Goal: Information Seeking & Learning: Check status

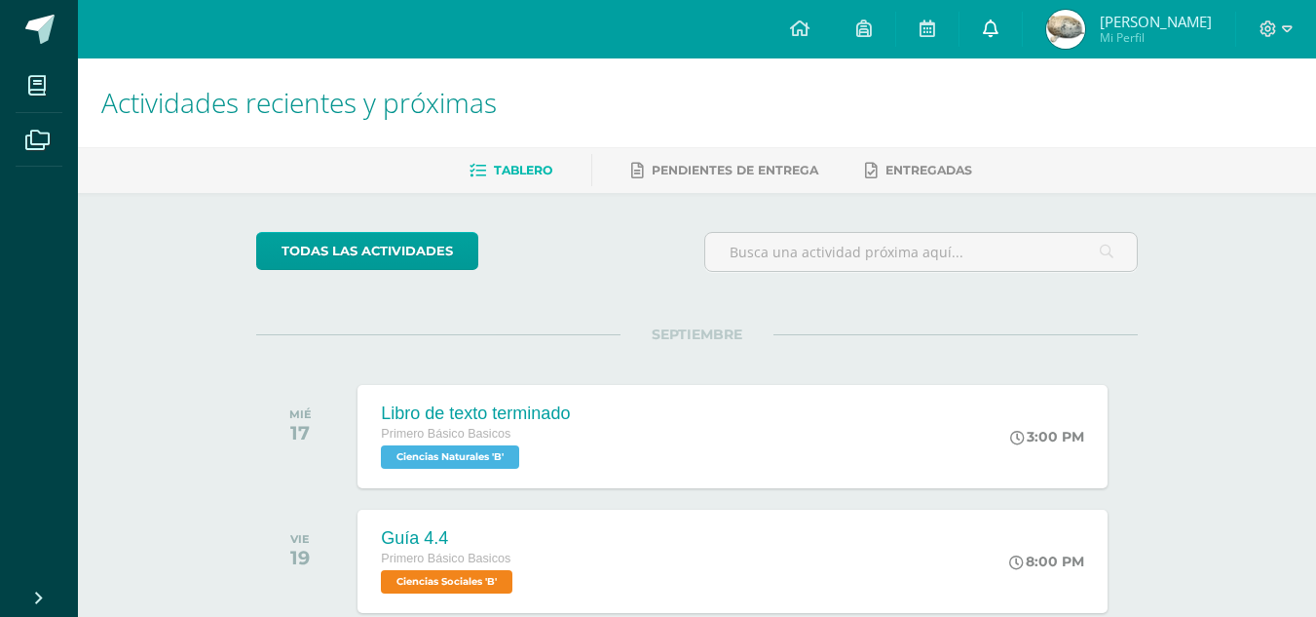
click at [998, 35] on icon at bounding box center [991, 28] width 16 height 18
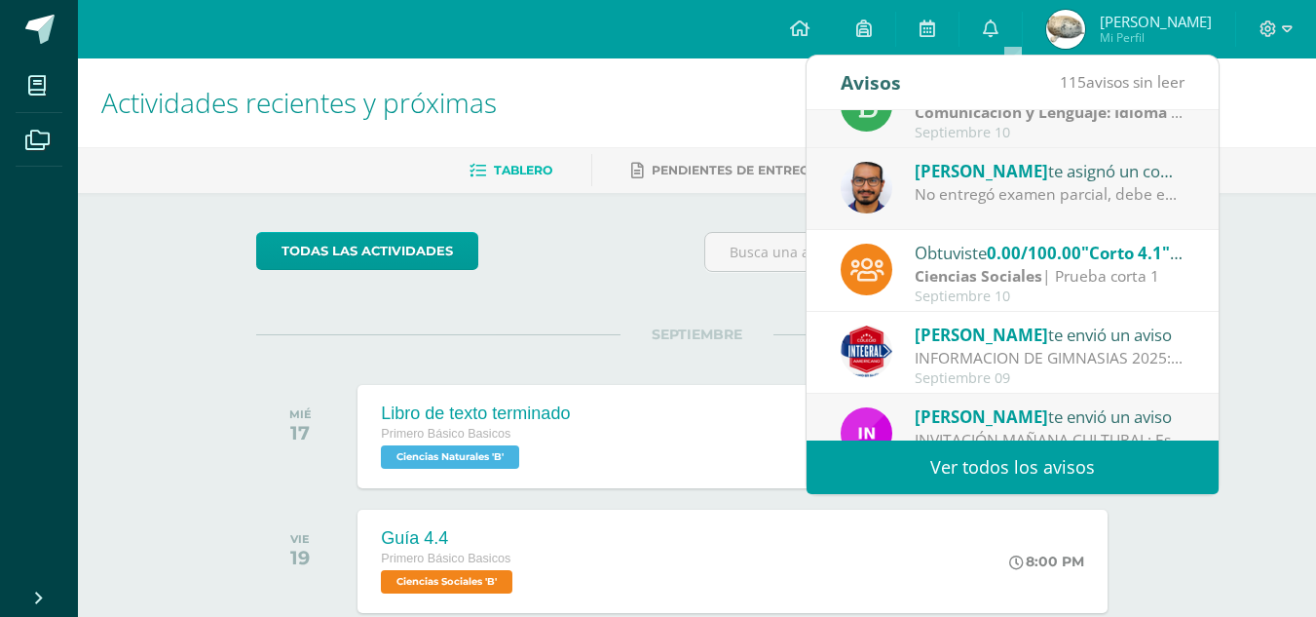
scroll to position [324, 0]
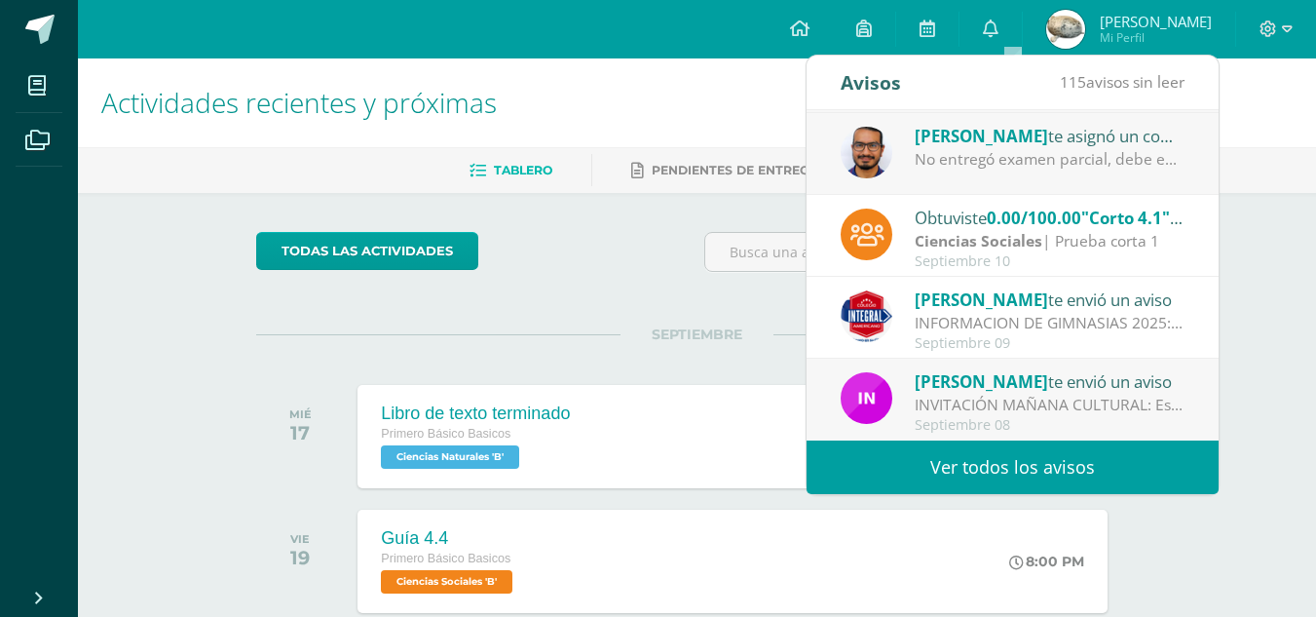
click at [1182, 461] on link "Ver todos los avisos" at bounding box center [1013, 467] width 412 height 54
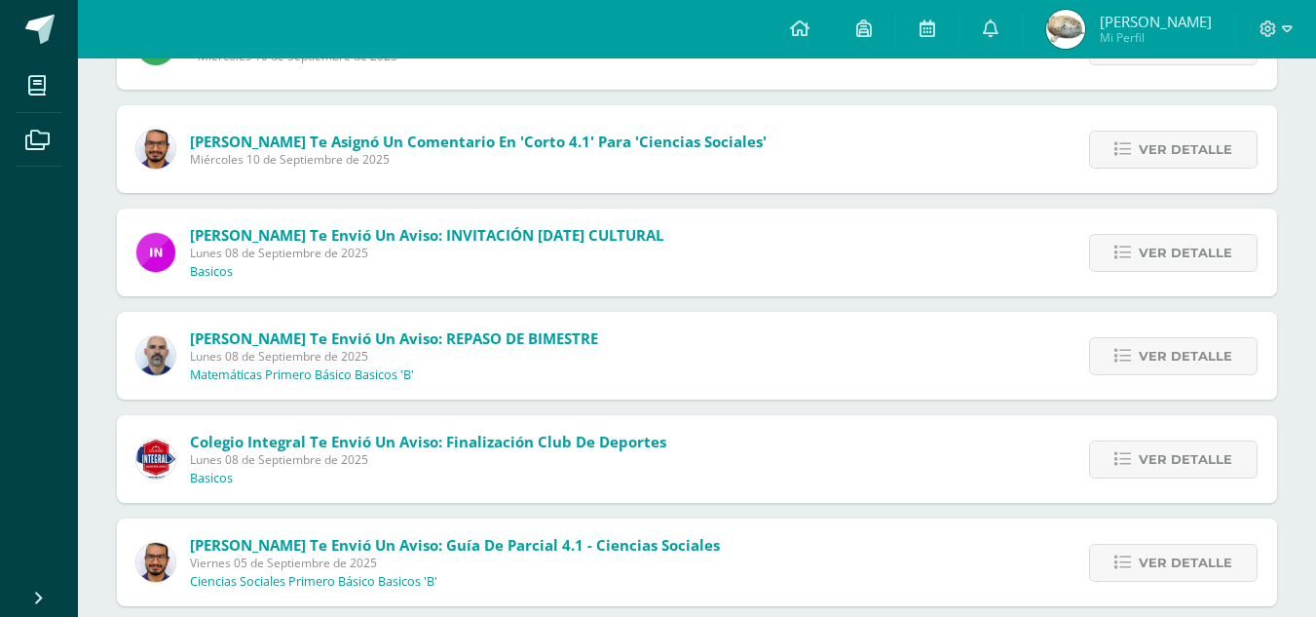
scroll to position [538, 0]
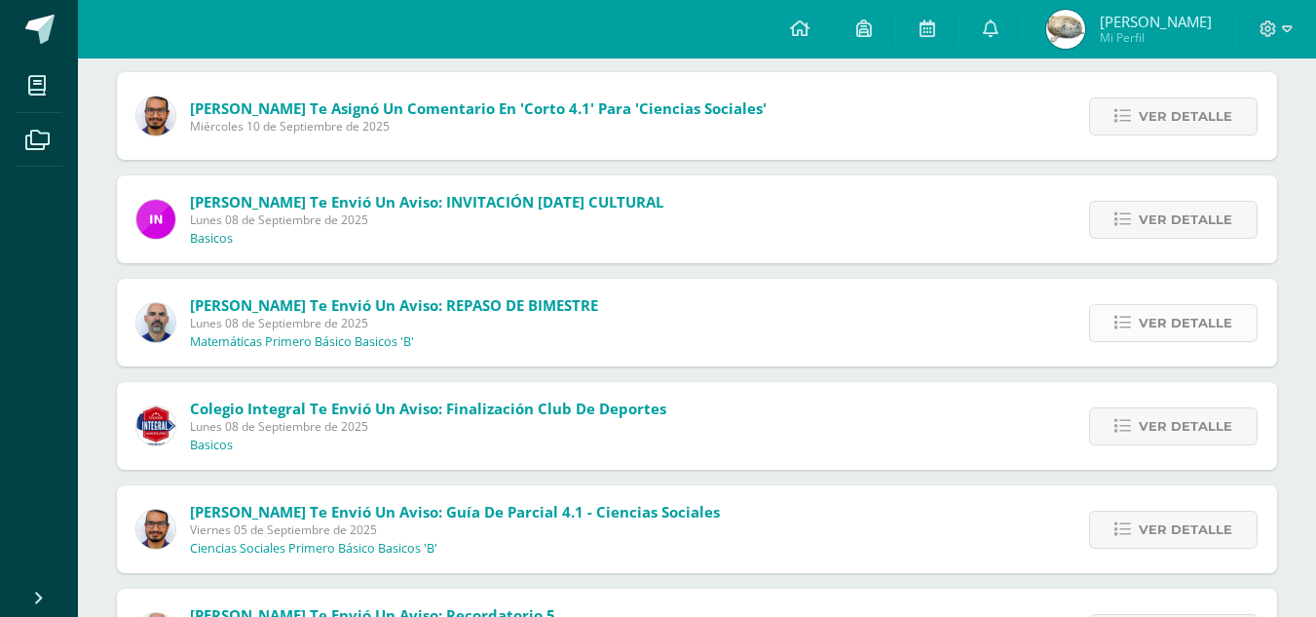
click at [1180, 316] on span "Ver detalle" at bounding box center [1186, 323] width 94 height 36
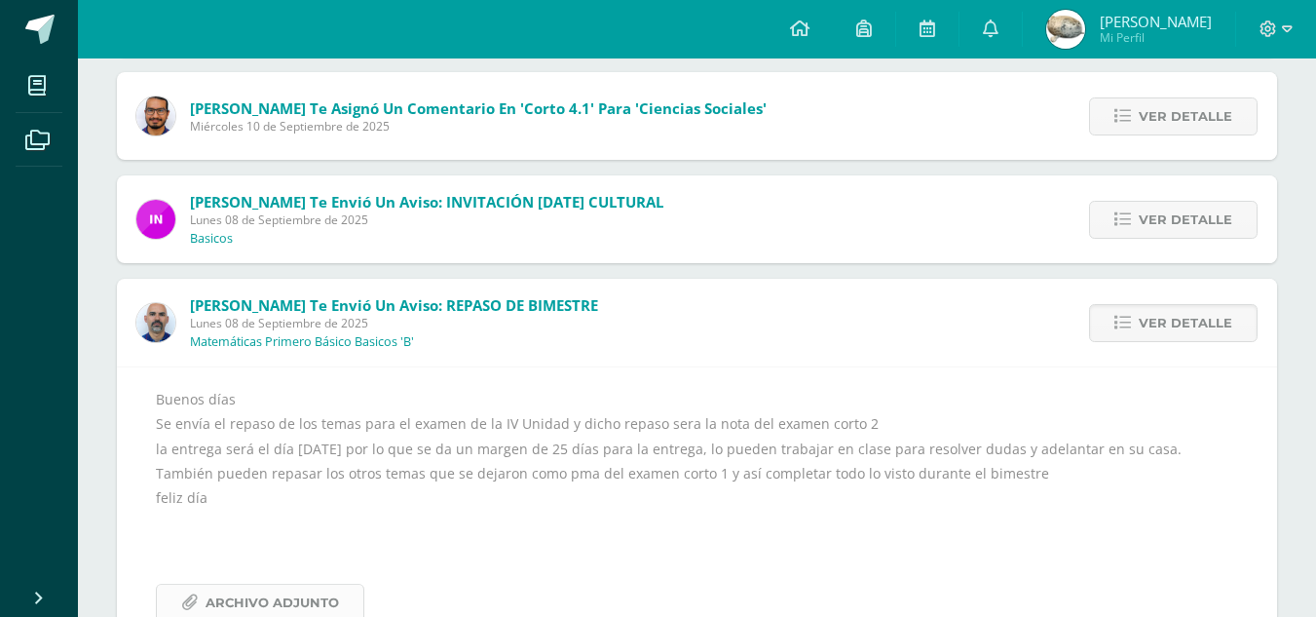
click at [216, 596] on span "Archivo Adjunto" at bounding box center [272, 602] width 133 height 36
